Goal: Task Accomplishment & Management: Manage account settings

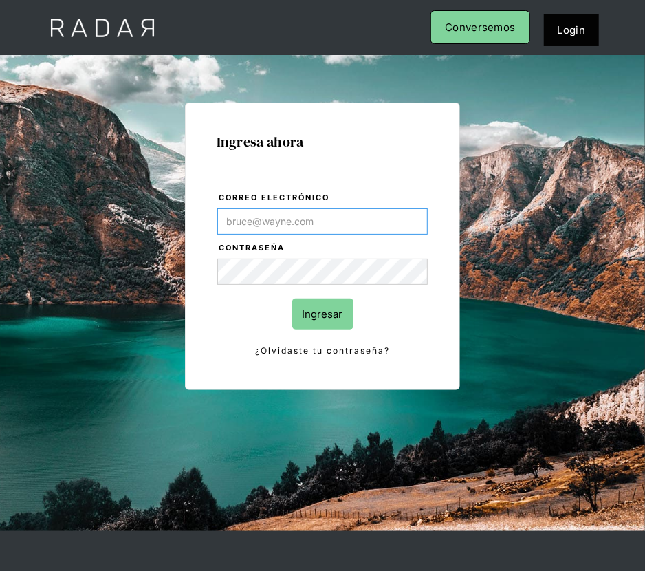
type input "[PERSON_NAME][EMAIL_ADDRESS][DOMAIN_NAME]"
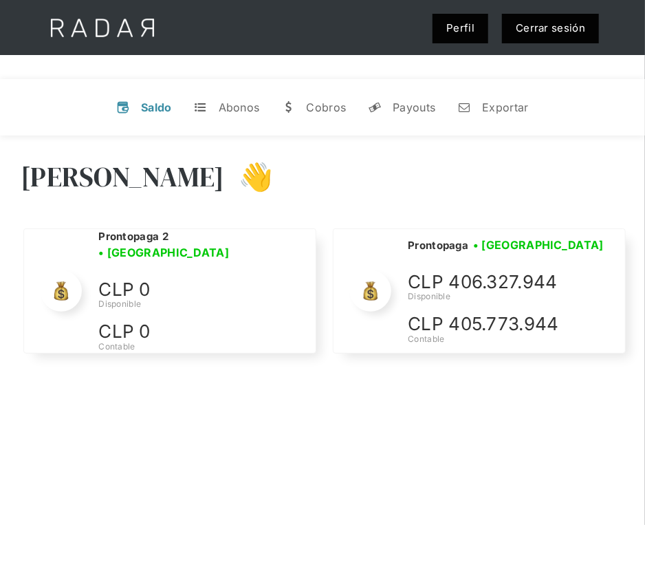
click at [561, 27] on link "Cerrar sesión" at bounding box center [550, 29] width 97 height 30
